Goal: Task Accomplishment & Management: Complete application form

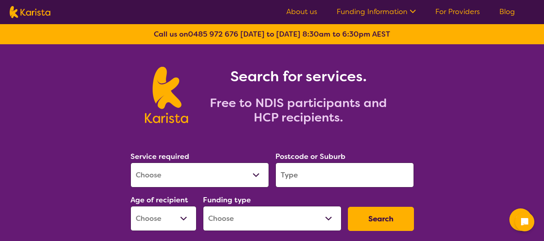
click at [283, 182] on input "search" at bounding box center [344, 175] width 138 height 25
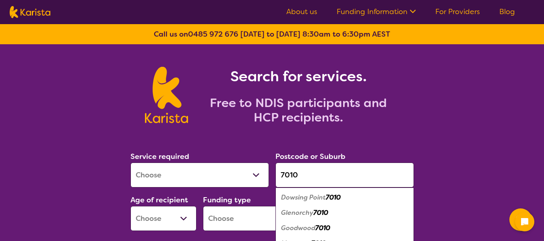
type input "7010"
click at [232, 177] on select "Allied Health Assistant Assessment ([MEDICAL_DATA] or [MEDICAL_DATA]) Behaviour…" at bounding box center [199, 175] width 138 height 25
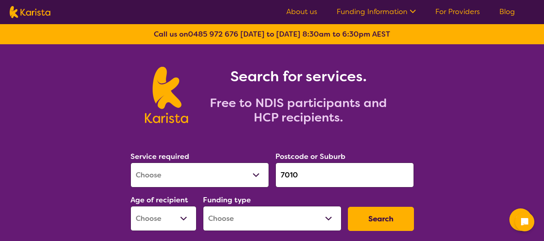
select select "[MEDICAL_DATA]"
click at [130, 163] on select "Allied Health Assistant Assessment ([MEDICAL_DATA] or [MEDICAL_DATA]) Behaviour…" at bounding box center [199, 175] width 138 height 25
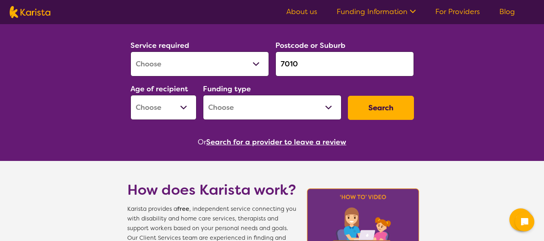
scroll to position [121, 0]
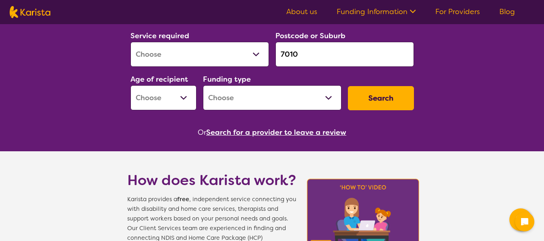
click at [150, 95] on select "Early Childhood - 0 to 9 Child - 10 to 11 Adolescent - 12 to 17 Adult - 18 to 6…" at bounding box center [163, 97] width 66 height 25
select select "EC"
click at [130, 85] on select "Early Childhood - 0 to 9 Child - 10 to 11 Adolescent - 12 to 17 Adult - 18 to 6…" at bounding box center [163, 97] width 66 height 25
click at [239, 93] on select "Home Care Package (HCP) National Disability Insurance Scheme (NDIS) I don't know" at bounding box center [272, 97] width 138 height 25
select select "NDIS"
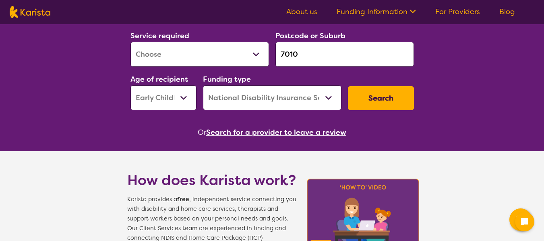
click at [203, 85] on select "Home Care Package (HCP) National Disability Insurance Scheme (NDIS) I don't know" at bounding box center [272, 97] width 138 height 25
click at [386, 103] on button "Search" at bounding box center [381, 98] width 66 height 24
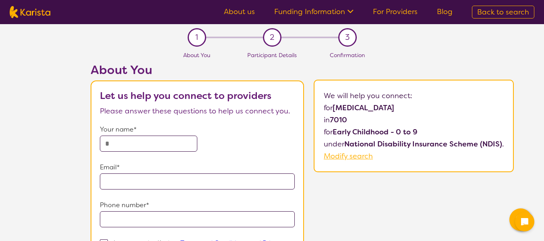
scroll to position [40, 0]
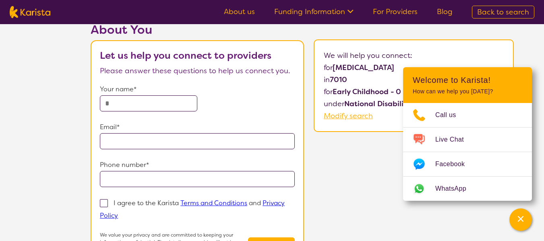
click at [159, 101] on input "text" at bounding box center [148, 103] width 97 height 16
type input "*****"
click at [134, 144] on input "email" at bounding box center [197, 141] width 195 height 16
paste input "**********"
type input "**********"
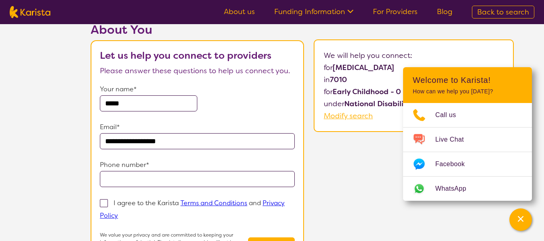
click at [133, 175] on input "tel" at bounding box center [197, 179] width 195 height 16
paste input "**********"
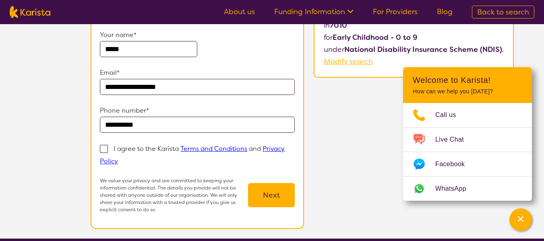
scroll to position [80, 0]
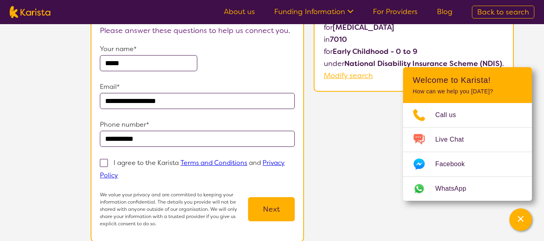
type input "**********"
click at [346, 76] on span "Modify search" at bounding box center [347, 76] width 49 height 10
select select "[MEDICAL_DATA]"
select select "EC"
select select "NDIS"
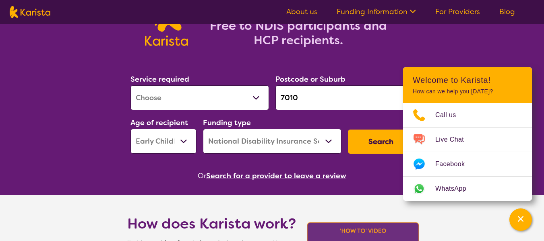
scroll to position [80, 0]
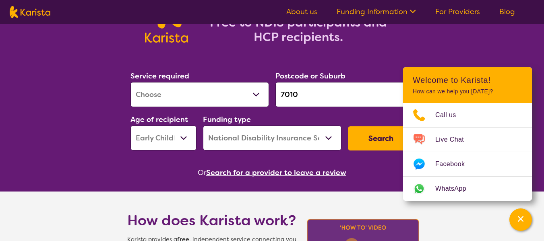
click at [161, 138] on select "Early Childhood - 0 to 9 Child - 10 to 11 Adolescent - 12 to 17 Adult - 18 to 6…" at bounding box center [163, 138] width 66 height 25
select select "AD"
click at [130, 126] on select "Early Childhood - 0 to 9 Child - 10 to 11 Adolescent - 12 to 17 Adult - 18 to 6…" at bounding box center [163, 138] width 66 height 25
click at [365, 137] on button "Search" at bounding box center [381, 138] width 66 height 24
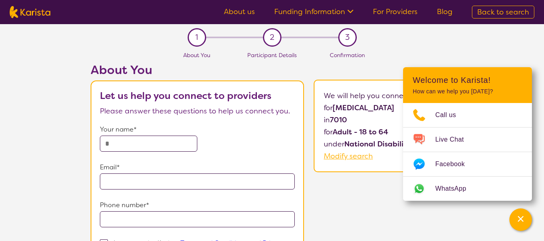
click at [368, 64] on div "About You Let us help you connect to providers Please answer these questions to…" at bounding box center [301, 198] width 483 height 270
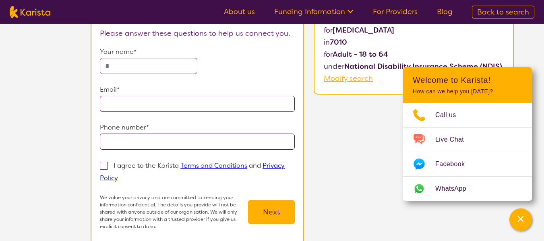
scroll to position [80, 0]
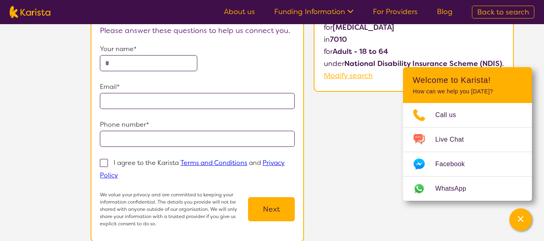
click at [146, 63] on input "text" at bounding box center [148, 63] width 97 height 16
type input "*"
type input "****"
click at [129, 101] on input "email" at bounding box center [197, 101] width 195 height 16
type input "**********"
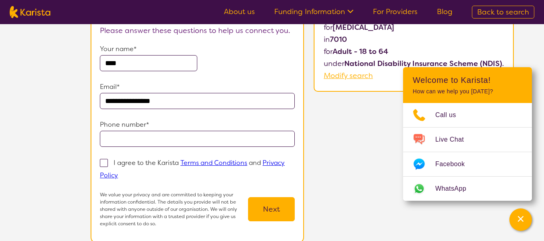
click at [128, 134] on input "tel" at bounding box center [197, 139] width 195 height 16
type input "**********"
click at [104, 164] on span at bounding box center [104, 163] width 8 height 8
click at [118, 172] on input "I agree to the Karista Terms and Conditions and Privacy Policy" at bounding box center [120, 174] width 5 height 5
checkbox input "true"
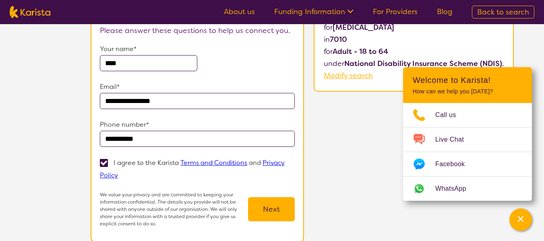
click at [278, 202] on button "Next" at bounding box center [271, 209] width 47 height 24
